Goal: Information Seeking & Learning: Learn about a topic

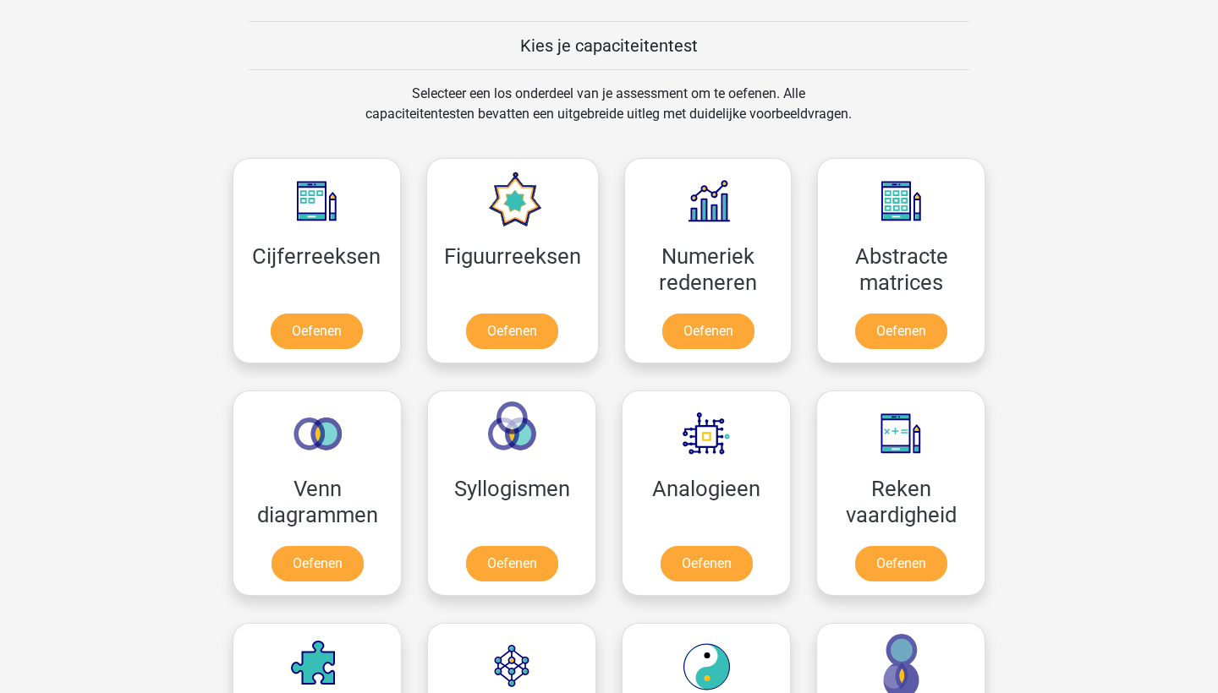
scroll to position [638, 0]
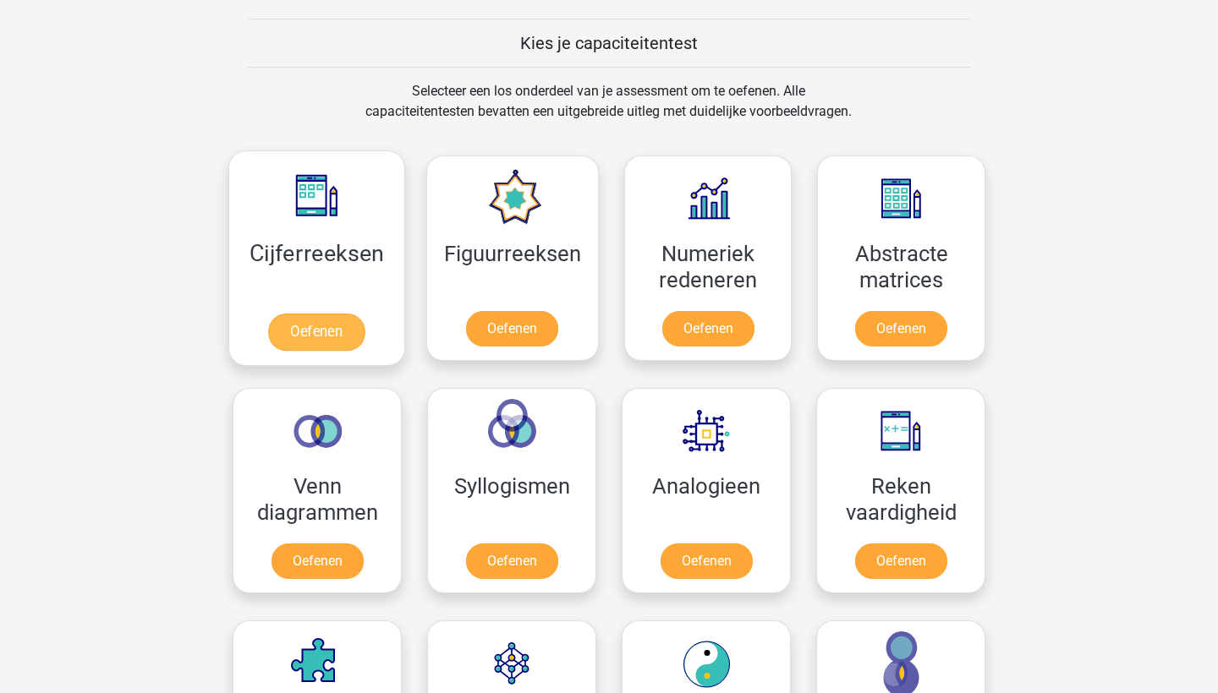
click at [304, 318] on link "Oefenen" at bounding box center [316, 332] width 96 height 37
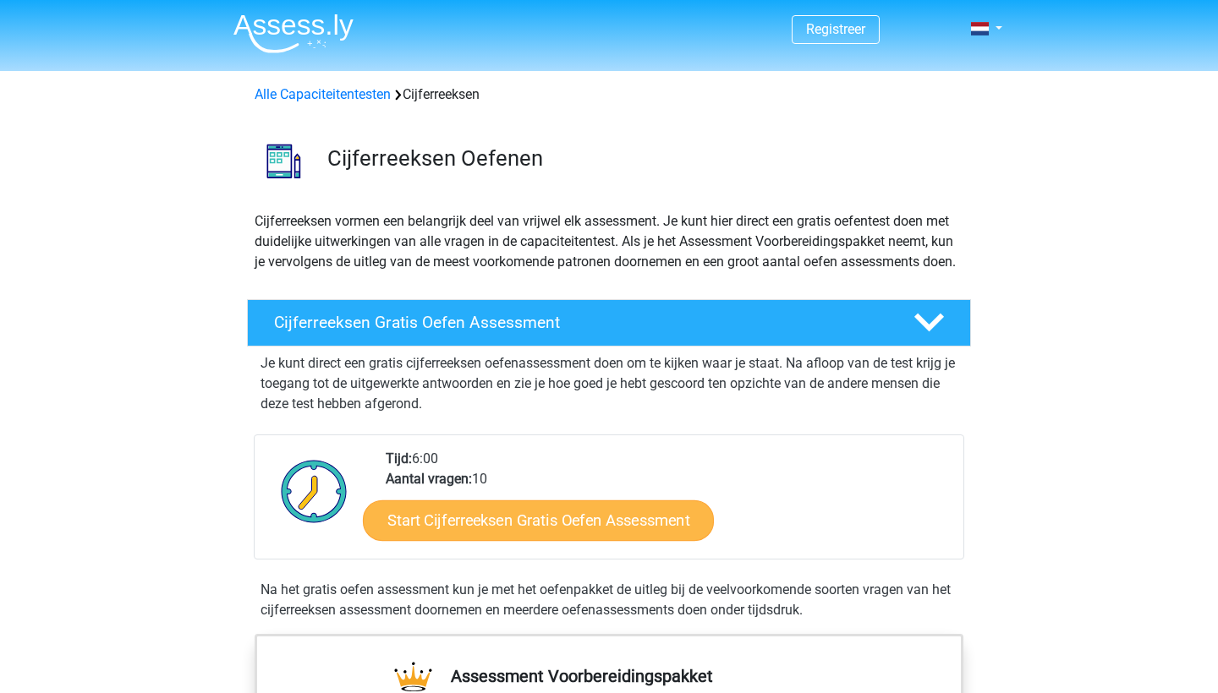
click at [576, 527] on link "Start Cijferreeksen Gratis Oefen Assessment" at bounding box center [538, 520] width 351 height 41
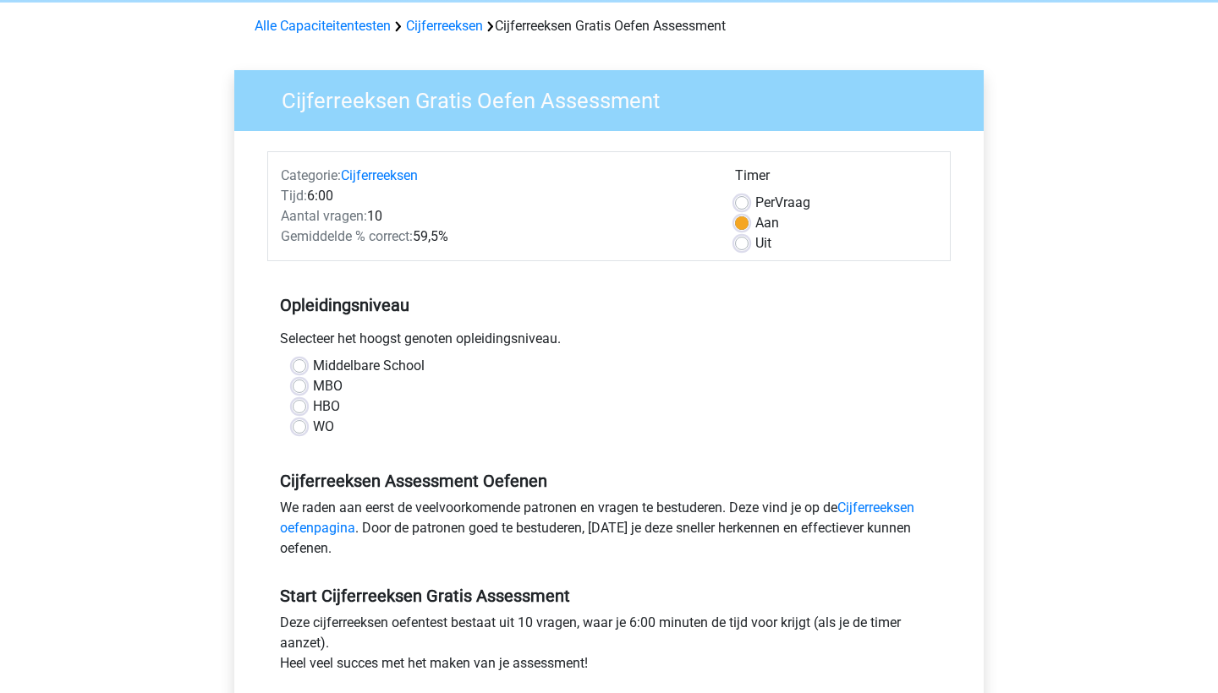
scroll to position [96, 0]
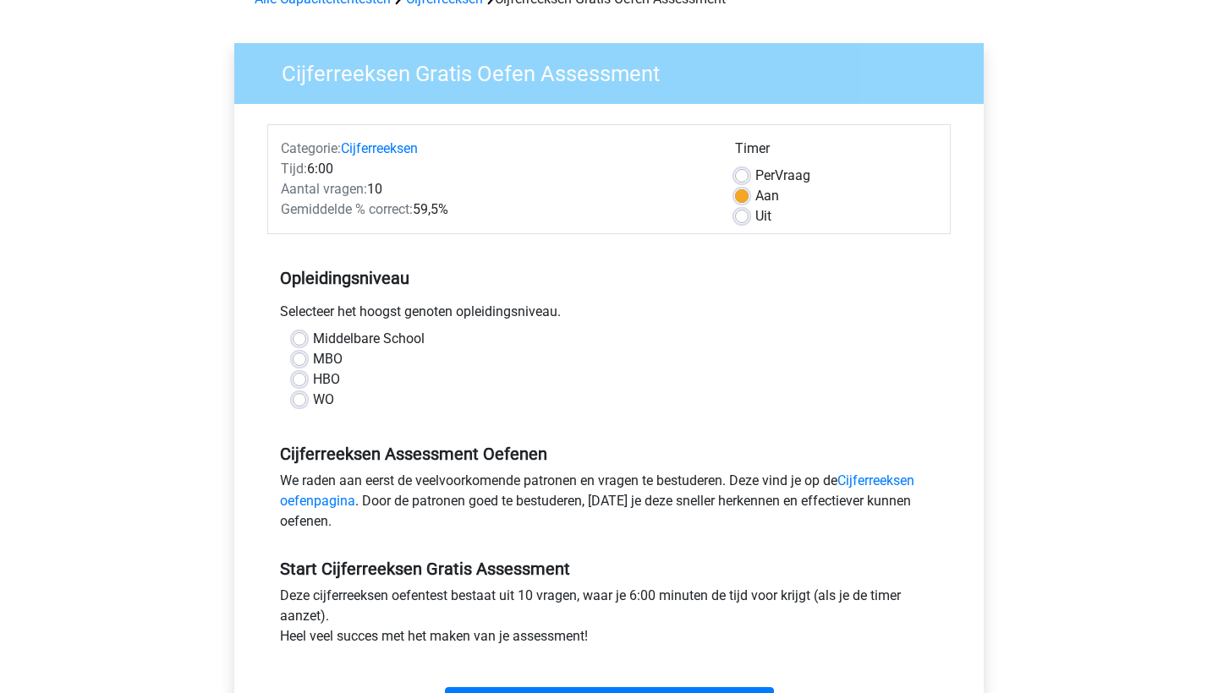
click at [313, 381] on label "HBO" at bounding box center [326, 380] width 27 height 20
click at [299, 381] on input "HBO" at bounding box center [300, 378] width 14 height 17
radio input "true"
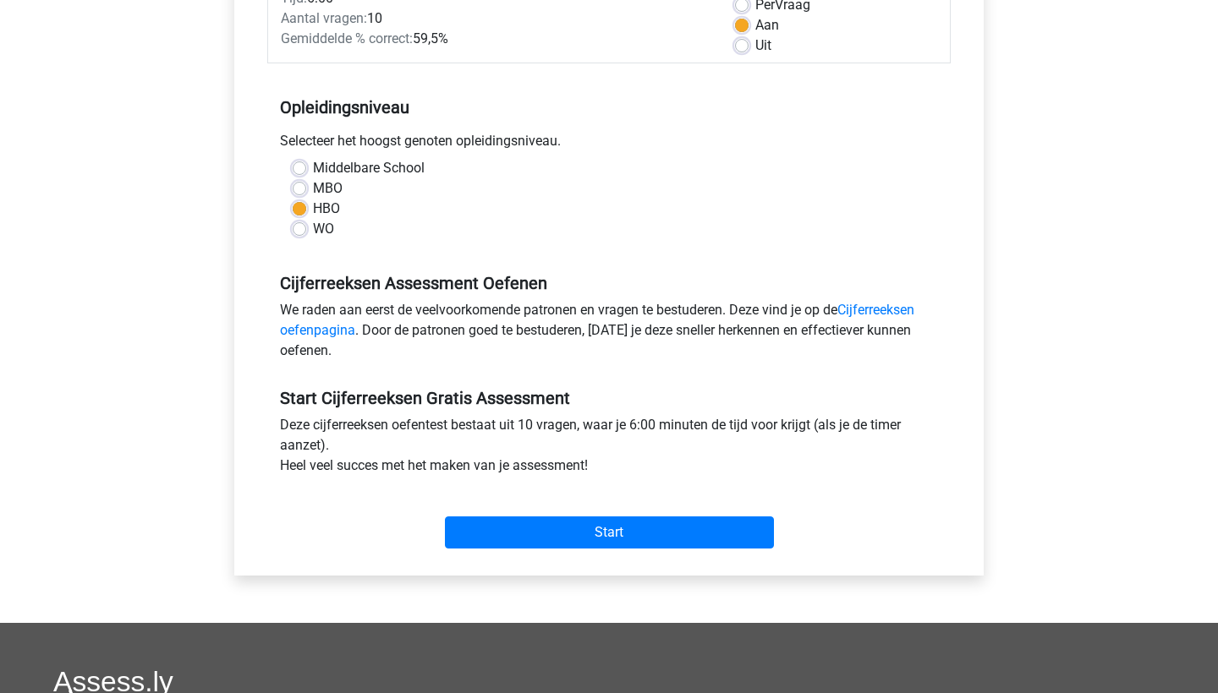
scroll to position [269, 0]
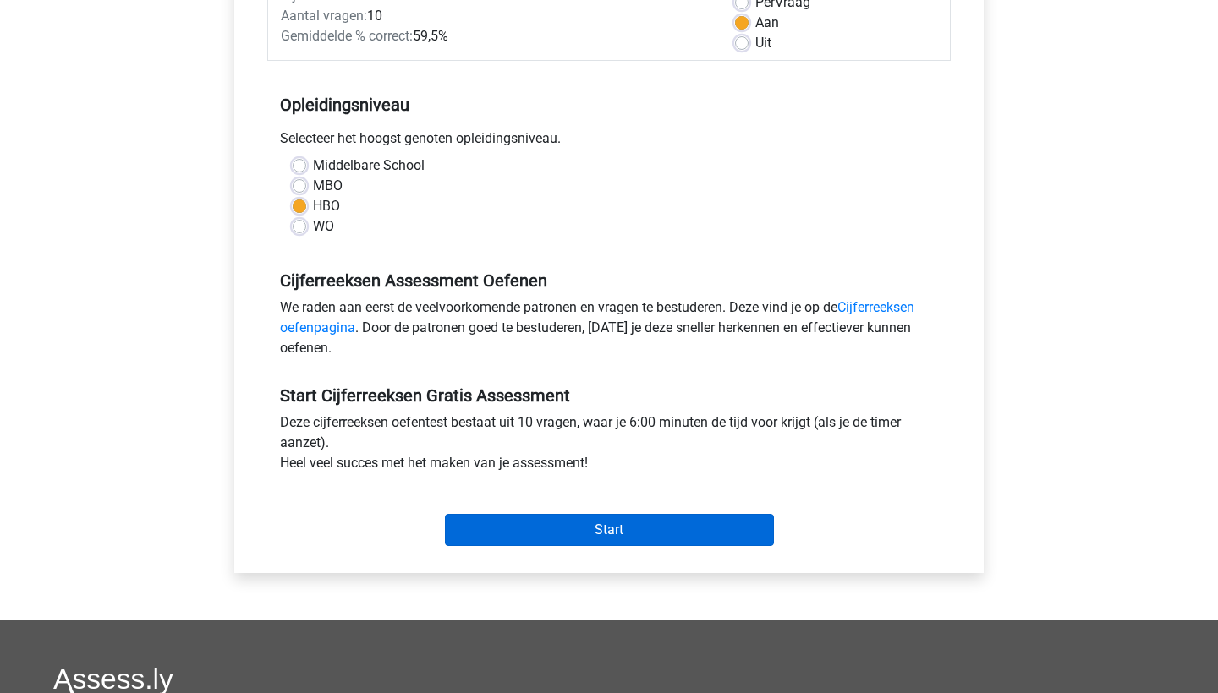
click at [585, 540] on input "Start" at bounding box center [609, 530] width 329 height 32
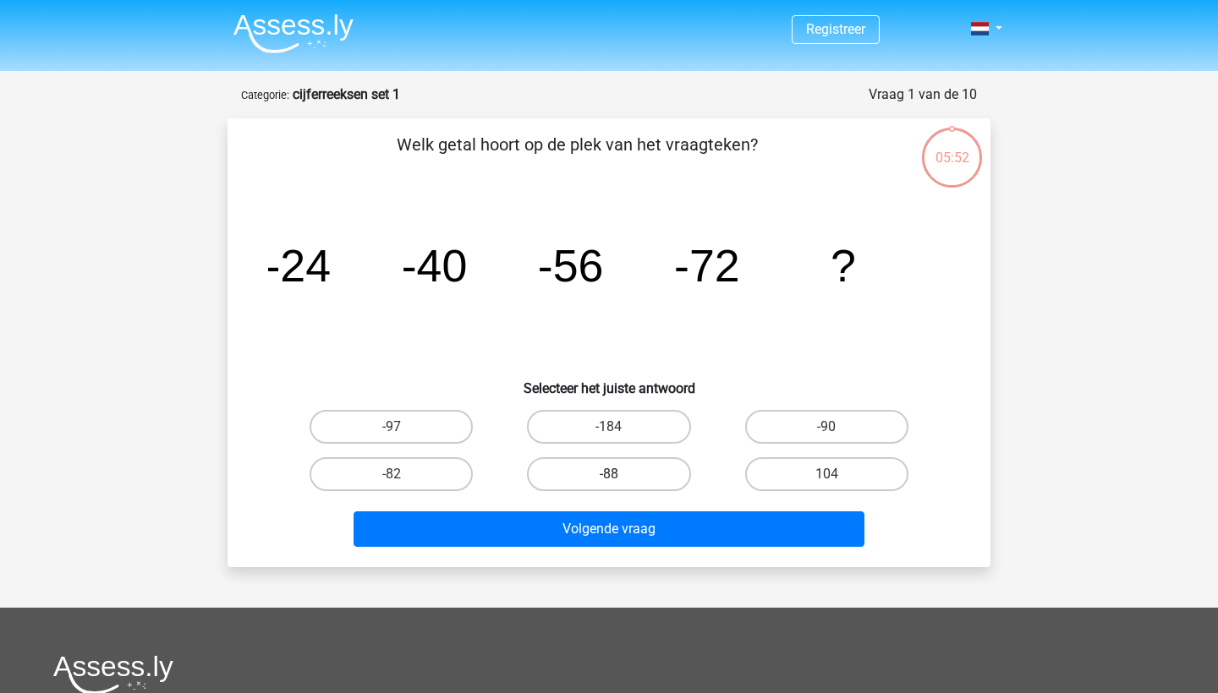
click at [583, 465] on label "-88" at bounding box center [608, 475] width 163 height 34
click at [609, 474] on input "-88" at bounding box center [614, 479] width 11 height 11
radio input "true"
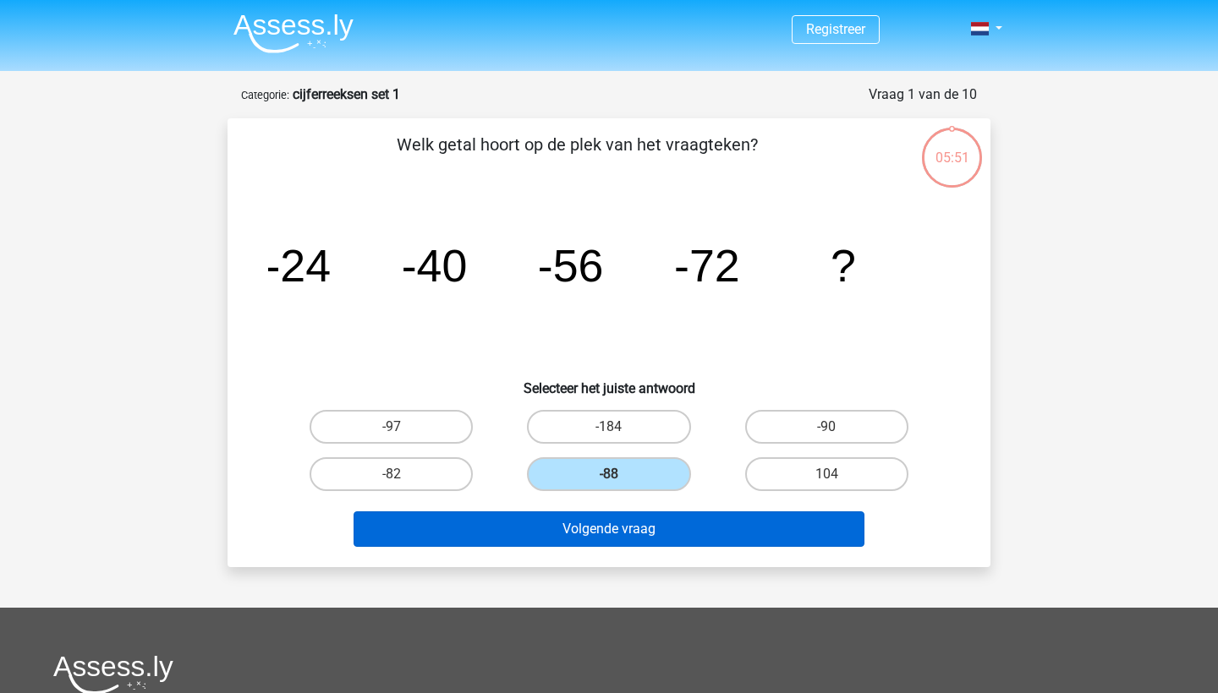
click at [592, 519] on button "Volgende vraag" at bounding box center [609, 530] width 512 height 36
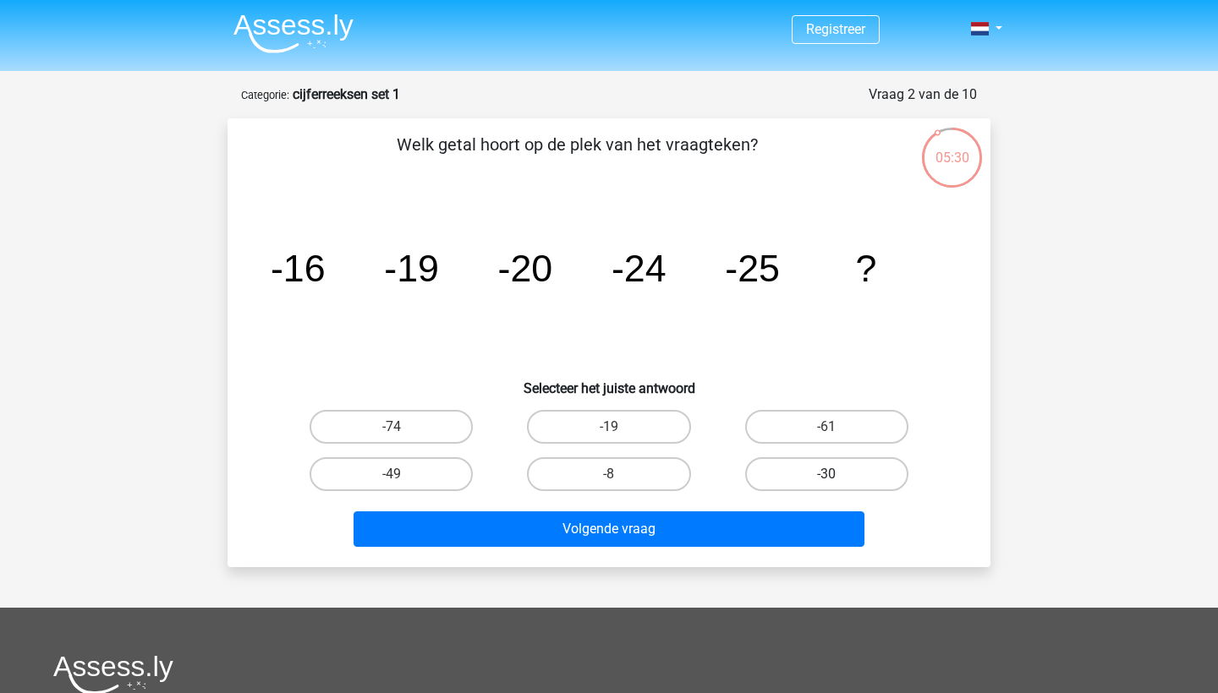
click at [843, 469] on label "-30" at bounding box center [826, 475] width 163 height 34
click at [837, 474] on input "-30" at bounding box center [831, 479] width 11 height 11
radio input "true"
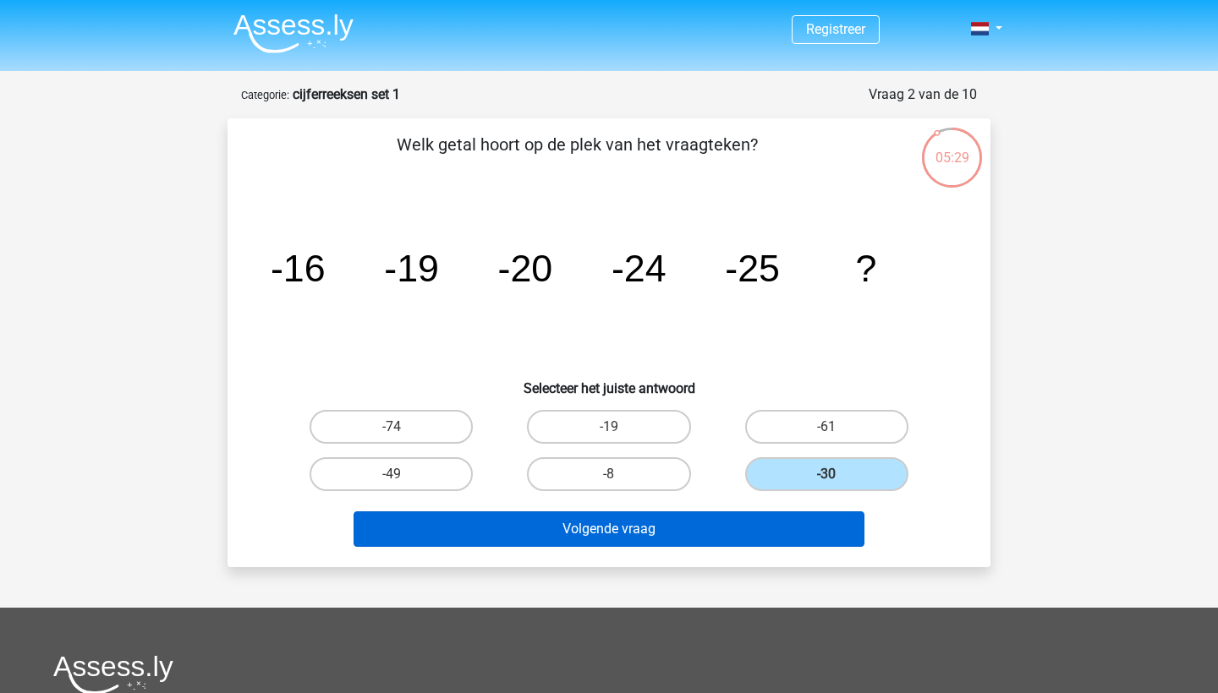
click at [747, 537] on button "Volgende vraag" at bounding box center [609, 530] width 512 height 36
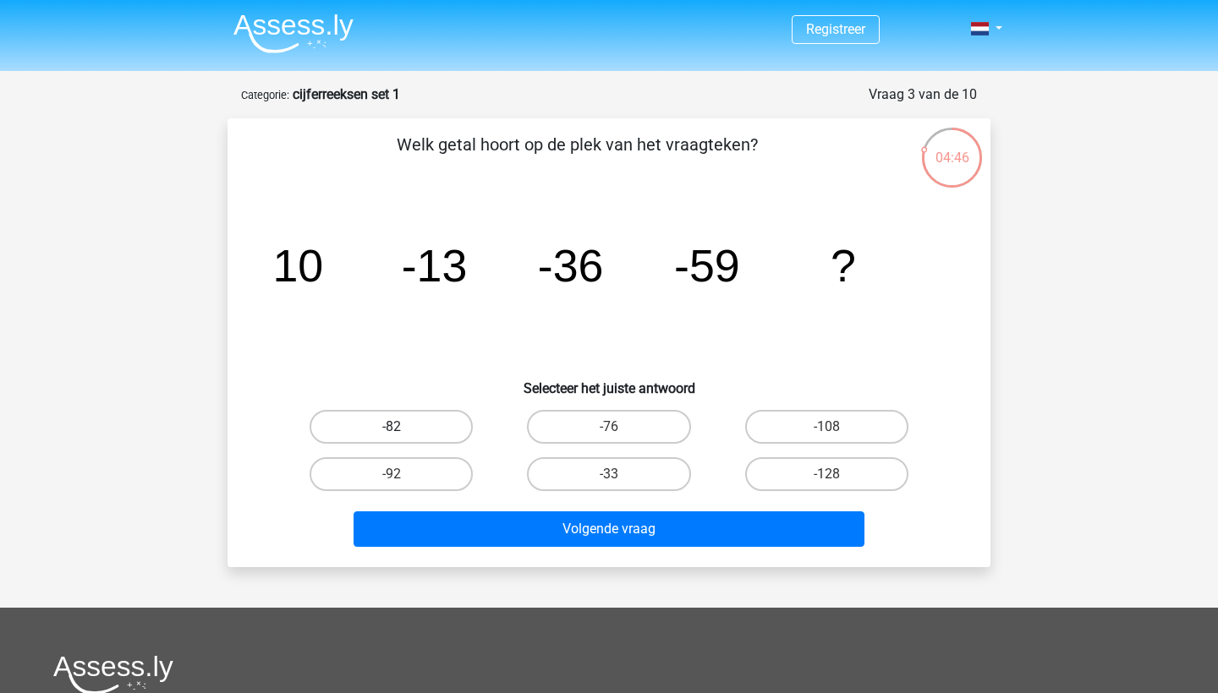
click at [441, 432] on label "-82" at bounding box center [391, 427] width 163 height 34
click at [403, 432] on input "-82" at bounding box center [397, 432] width 11 height 11
radio input "true"
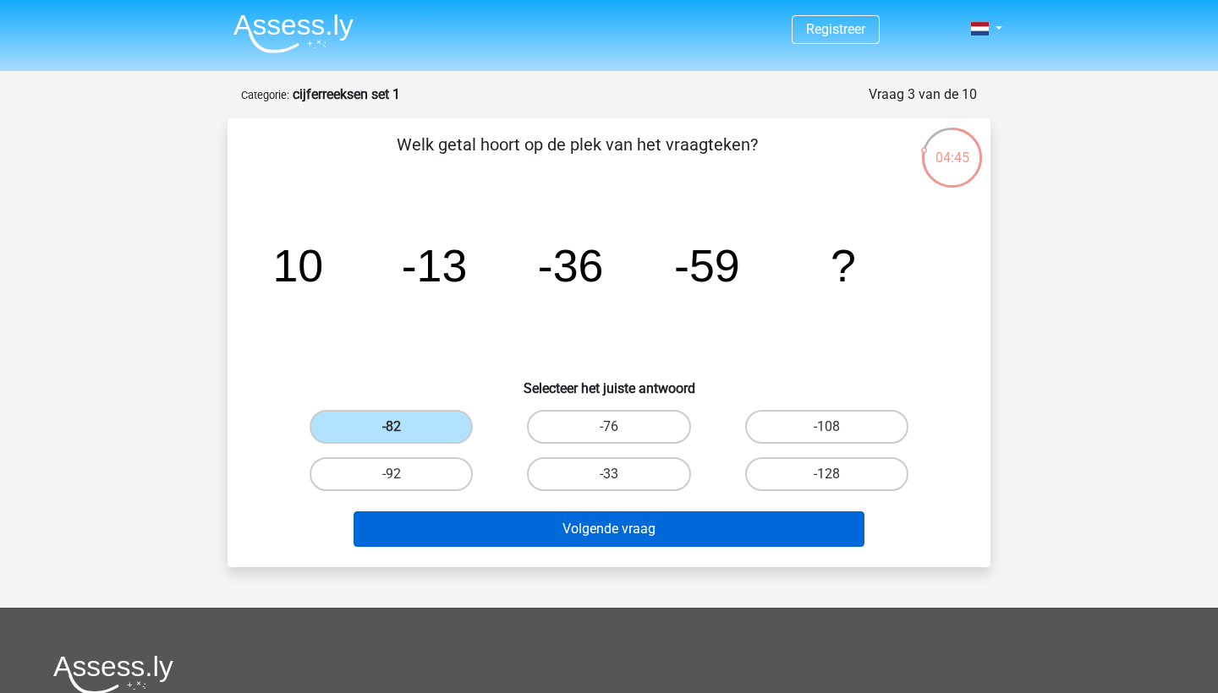
click at [528, 516] on button "Volgende vraag" at bounding box center [609, 530] width 512 height 36
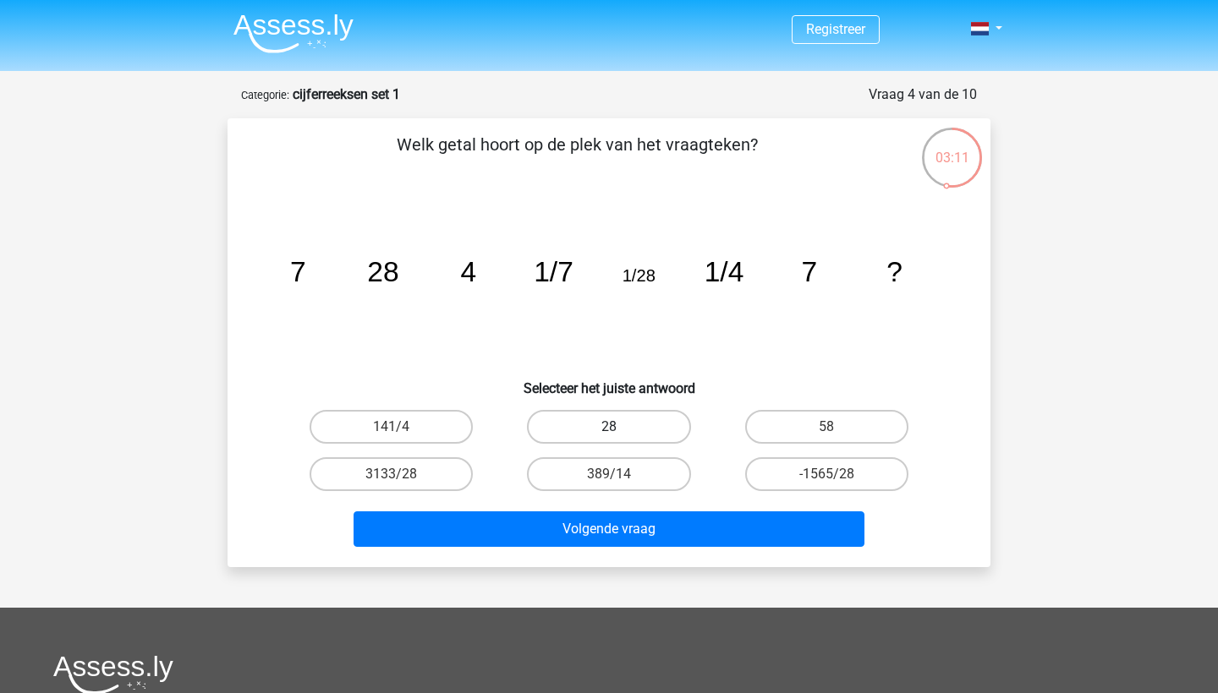
click at [616, 414] on label "28" at bounding box center [608, 427] width 163 height 34
click at [616, 427] on input "28" at bounding box center [614, 432] width 11 height 11
radio input "true"
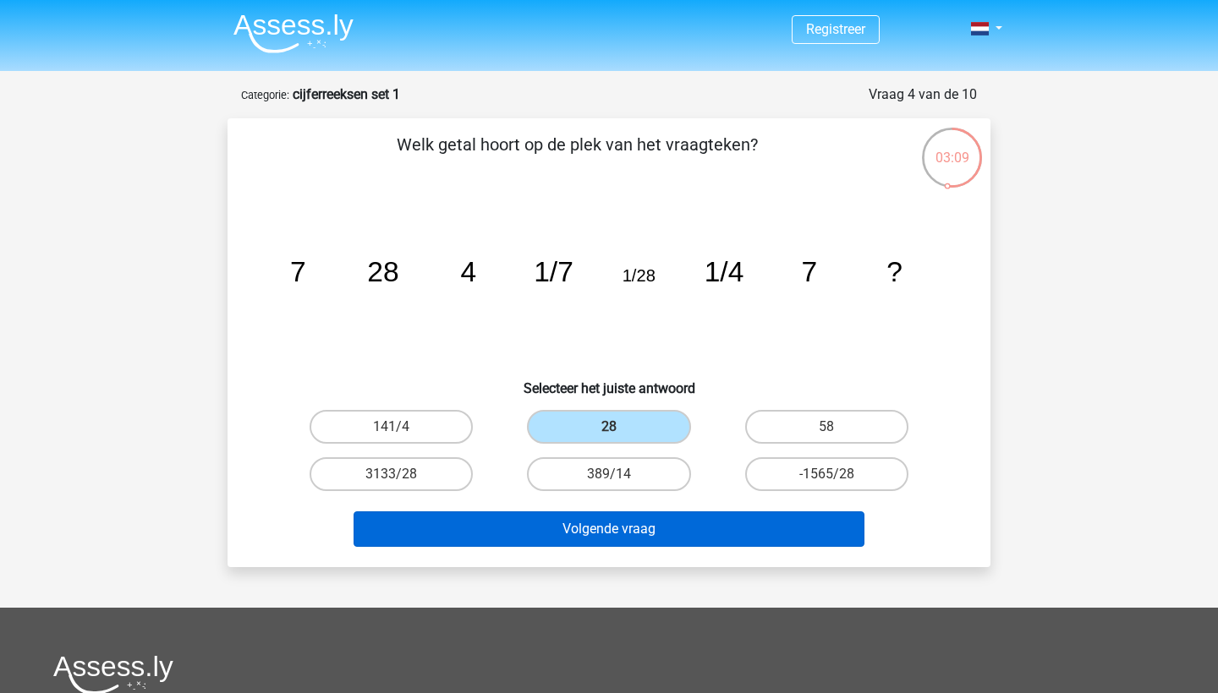
click at [652, 524] on button "Volgende vraag" at bounding box center [609, 530] width 512 height 36
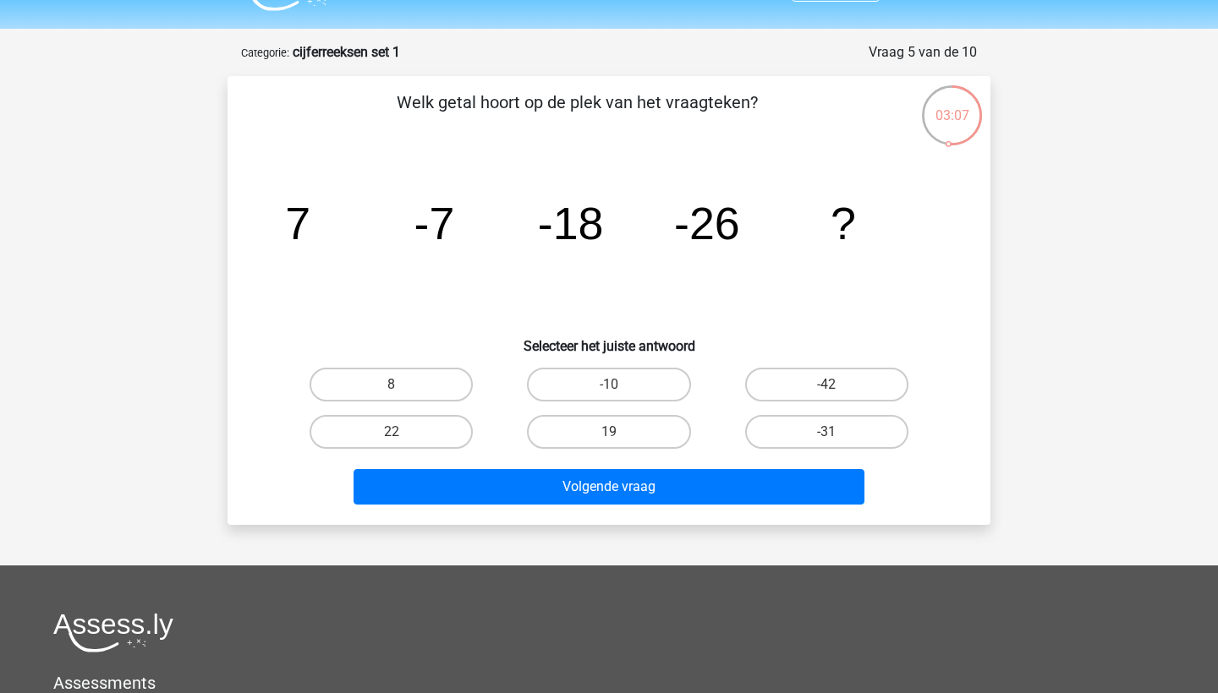
scroll to position [37, 0]
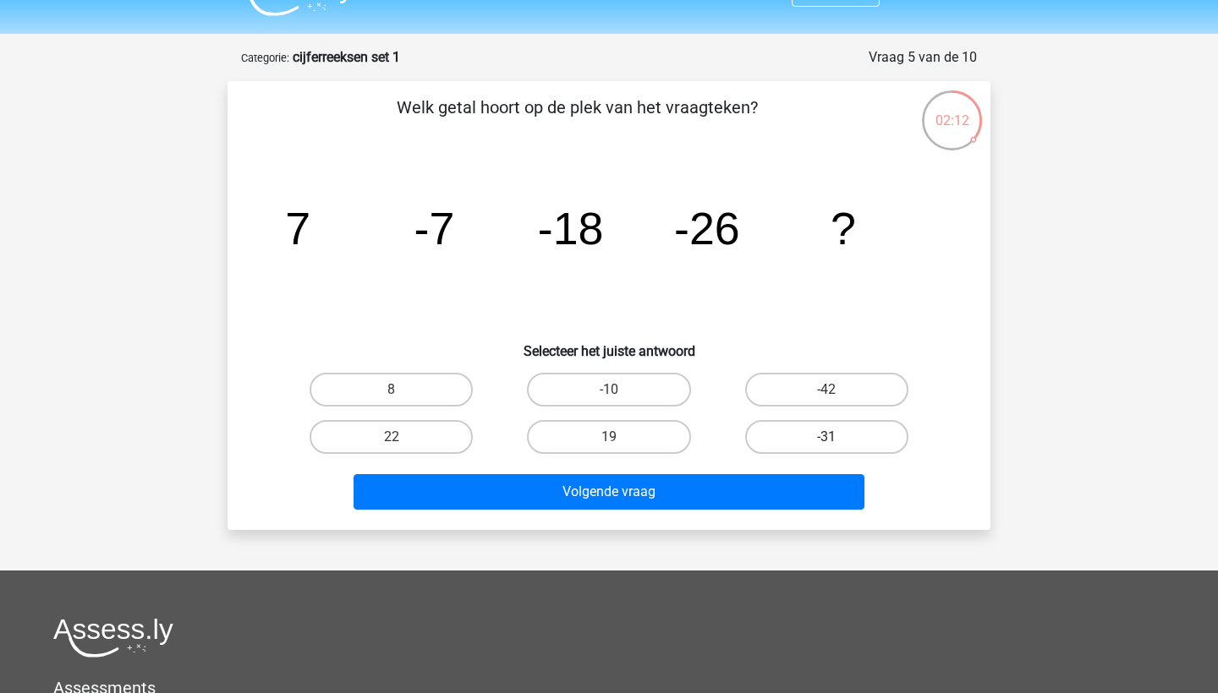
click at [842, 440] on label "-31" at bounding box center [826, 437] width 163 height 34
click at [837, 440] on input "-31" at bounding box center [831, 442] width 11 height 11
radio input "true"
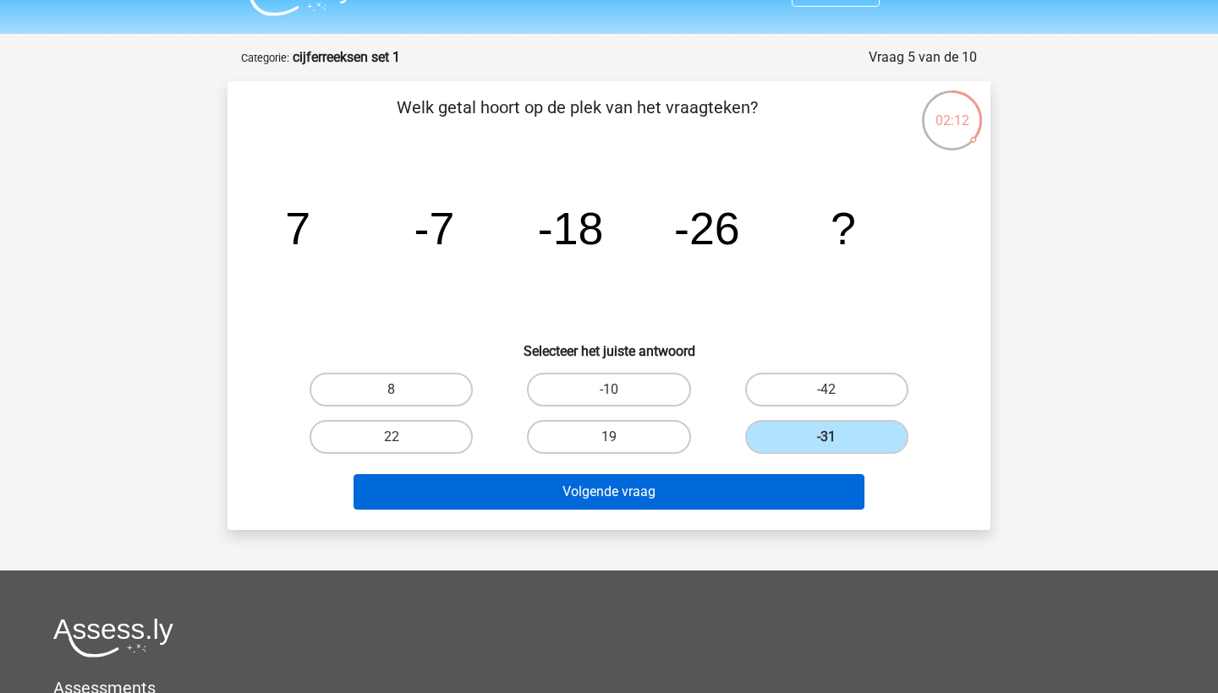
click at [796, 486] on button "Volgende vraag" at bounding box center [609, 492] width 512 height 36
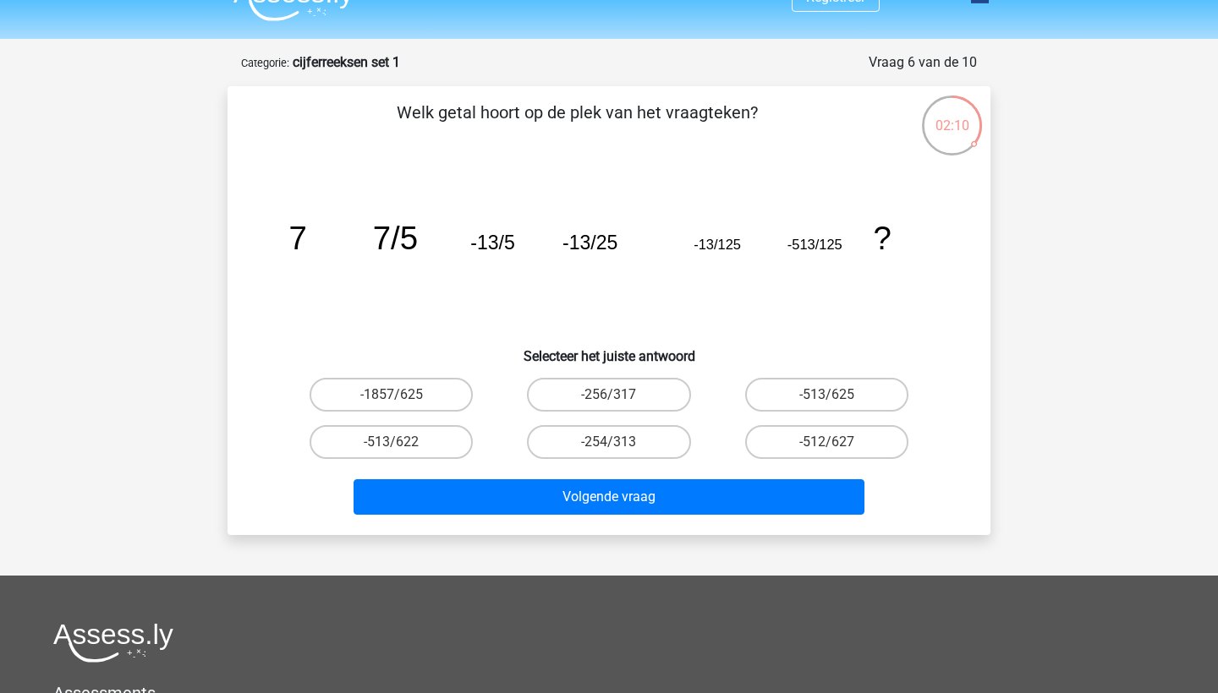
scroll to position [25, 0]
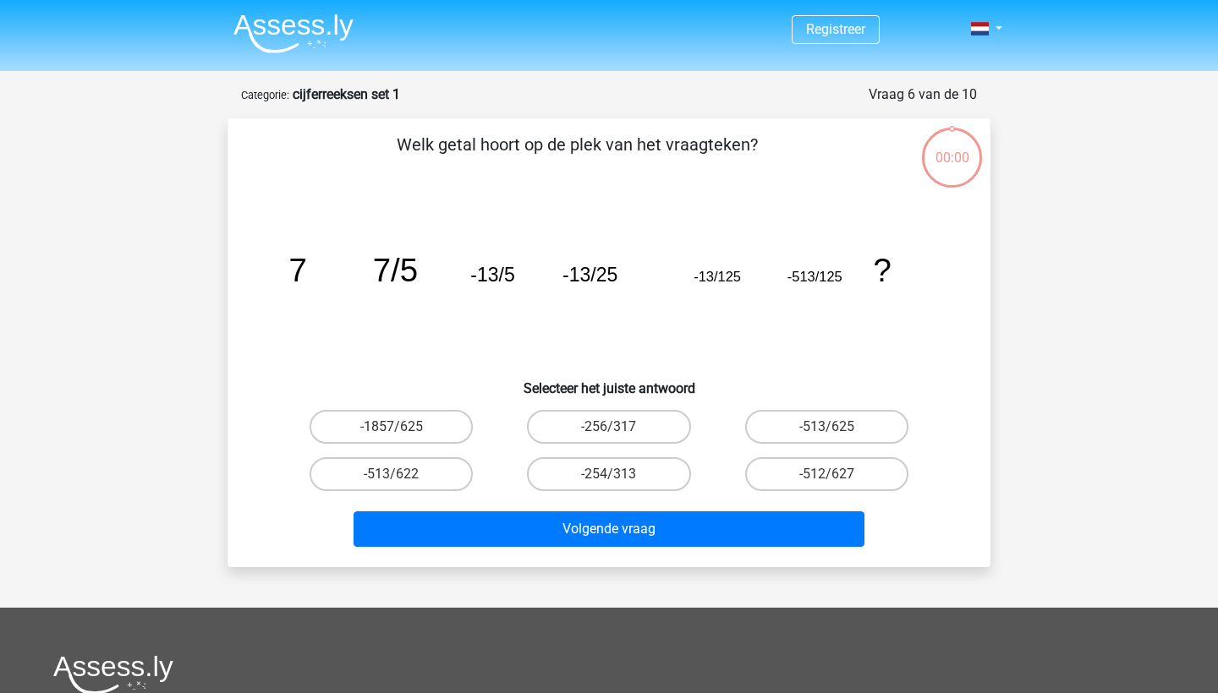
scroll to position [25, 0]
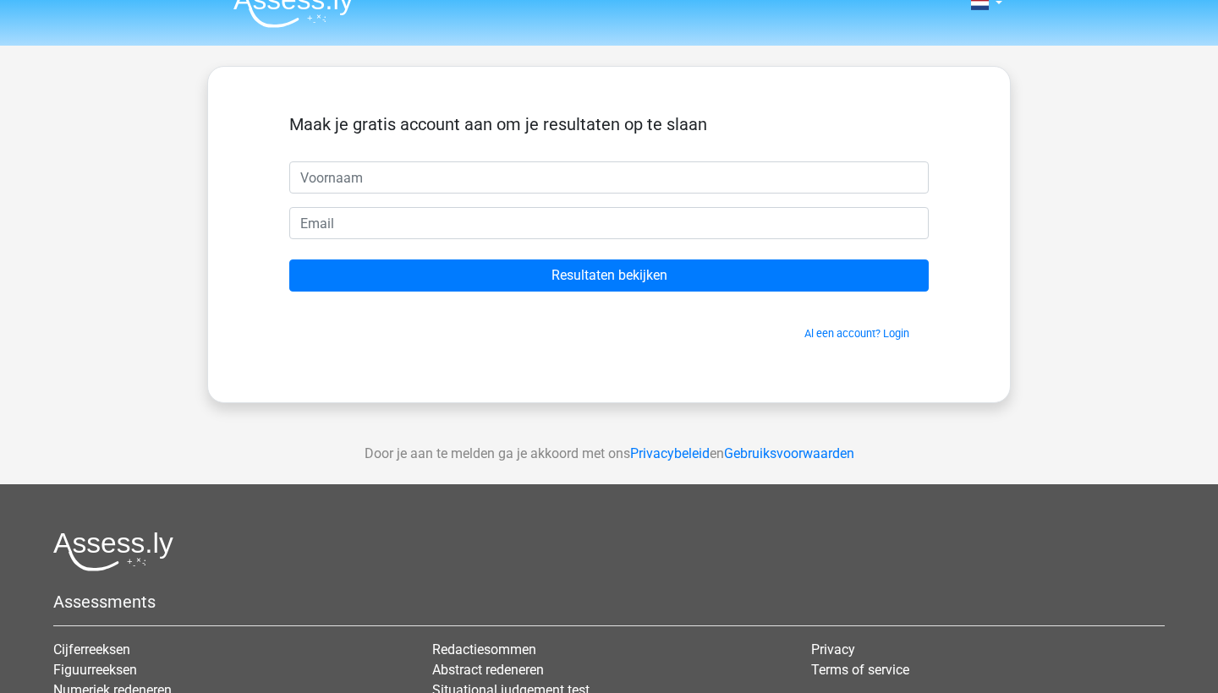
scroll to position [25, 0]
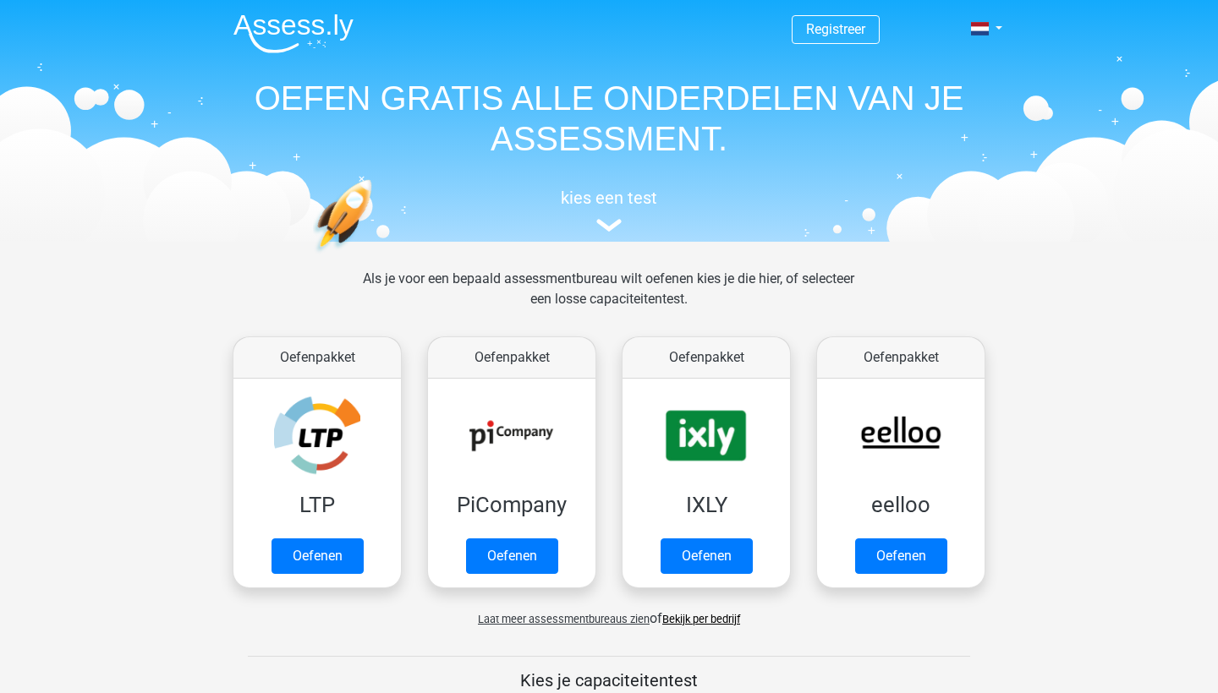
scroll to position [638, 0]
